Goal: Check status: Check status

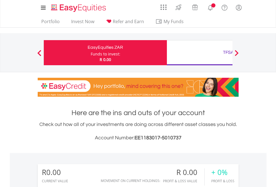
scroll to position [54, 88]
click at [91, 53] on div "Funds to invest:" at bounding box center [106, 54] width 30 height 6
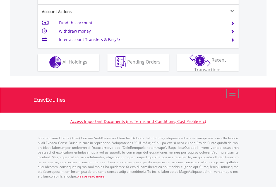
scroll to position [522, 0]
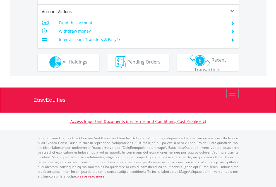
scroll to position [522, 0]
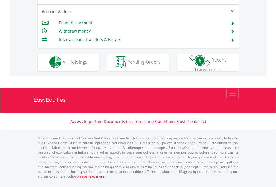
scroll to position [476, 0]
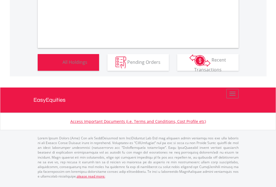
click at [63, 65] on span "All Holdings" at bounding box center [75, 62] width 25 height 6
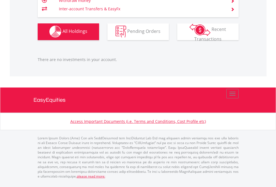
scroll to position [54, 88]
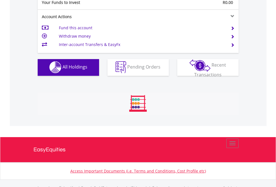
scroll to position [553, 0]
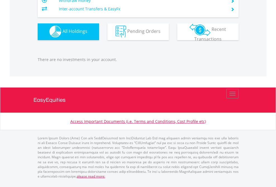
scroll to position [54, 88]
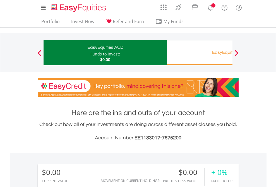
scroll to position [54, 88]
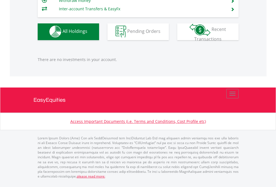
scroll to position [553, 0]
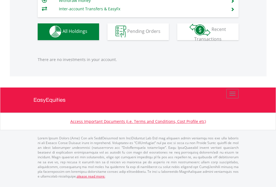
scroll to position [54, 88]
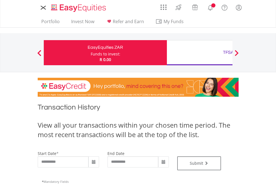
type input "**********"
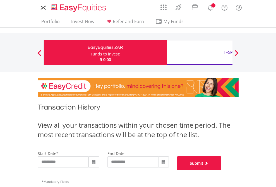
click at [221, 171] on button "Submit" at bounding box center [199, 164] width 44 height 14
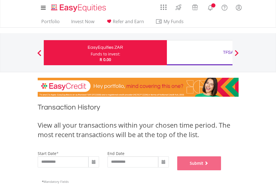
scroll to position [226, 0]
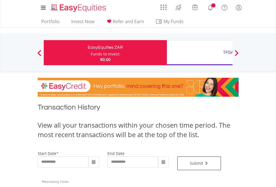
click at [200, 53] on div "TFSA" at bounding box center [228, 53] width 116 height 8
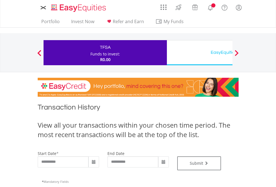
type input "**********"
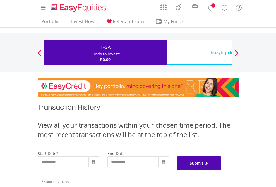
click at [221, 171] on button "Submit" at bounding box center [199, 164] width 44 height 14
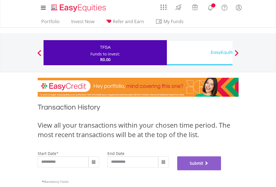
scroll to position [226, 0]
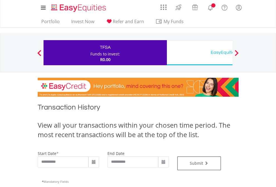
click at [200, 53] on div "EasyEquities USD" at bounding box center [228, 53] width 116 height 8
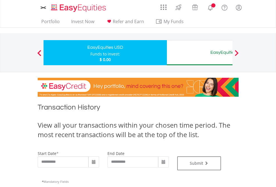
type input "**********"
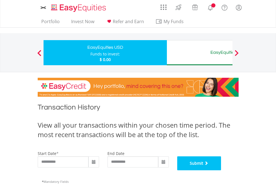
click at [221, 171] on button "Submit" at bounding box center [199, 164] width 44 height 14
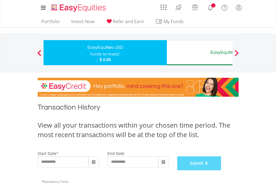
scroll to position [226, 0]
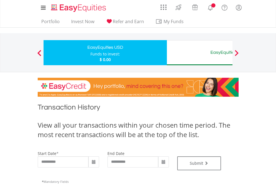
click at [200, 53] on div "EasyEquities AUD" at bounding box center [228, 53] width 116 height 8
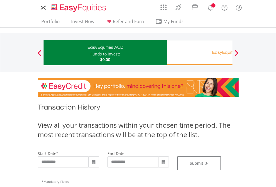
type input "**********"
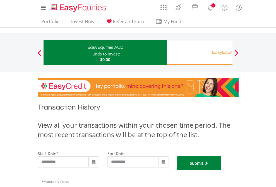
click at [221, 171] on button "Submit" at bounding box center [199, 164] width 44 height 14
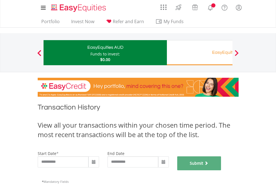
scroll to position [226, 0]
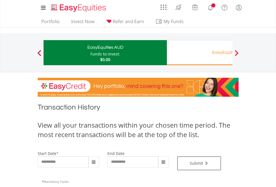
click at [90, 53] on div "Funds to invest:" at bounding box center [105, 54] width 30 height 6
type input "**********"
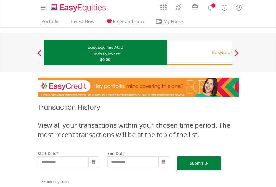
click at [221, 171] on button "Submit" at bounding box center [199, 164] width 44 height 14
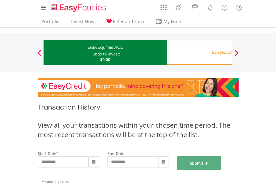
scroll to position [226, 0]
